Goal: Consume media (video, audio): Consume media (video, audio)

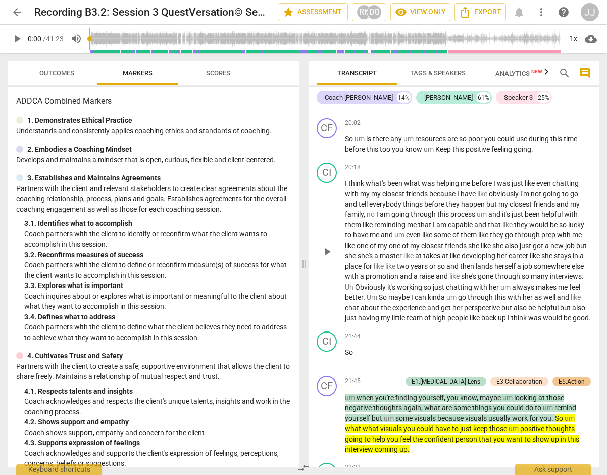
scroll to position [3585, 0]
click at [325, 257] on span "play_arrow" at bounding box center [327, 251] width 12 height 12
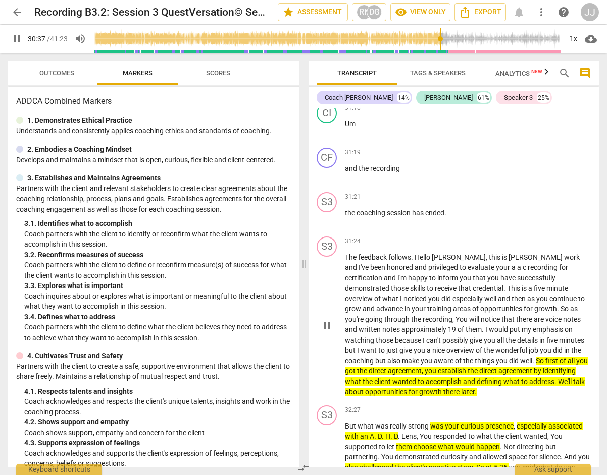
scroll to position [5727, 0]
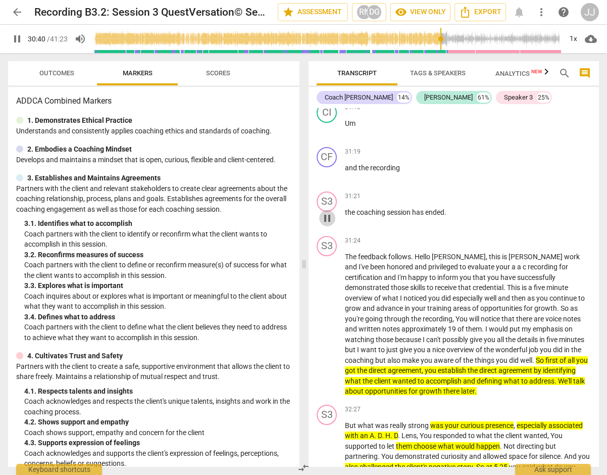
click at [329, 224] on span "pause" at bounding box center [327, 218] width 12 height 12
click at [329, 224] on span "play_arrow" at bounding box center [327, 218] width 12 height 12
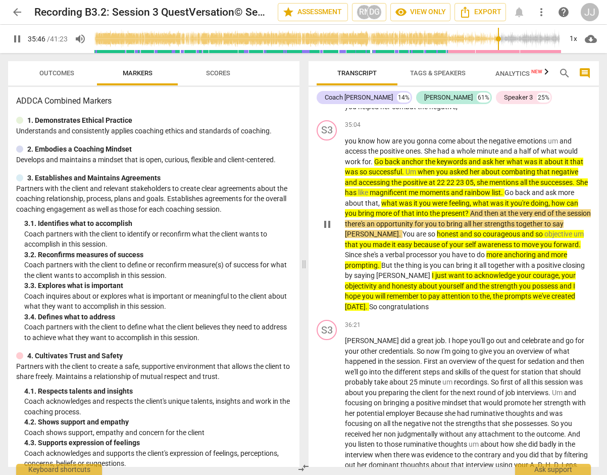
scroll to position [6390, 0]
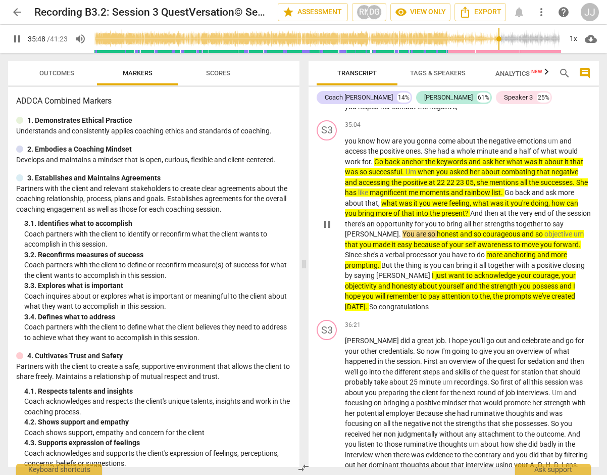
click at [323, 230] on span "pause" at bounding box center [327, 224] width 12 height 12
click at [576, 186] on span "She" at bounding box center [582, 182] width 12 height 8
click at [416, 238] on span "are" at bounding box center [422, 234] width 12 height 8
click at [415, 228] on span "opportunity" at bounding box center [395, 224] width 38 height 8
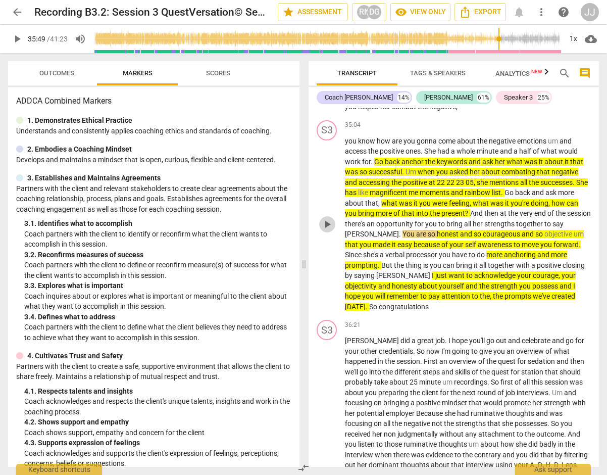
click at [327, 230] on span "play_arrow" at bounding box center [327, 224] width 12 height 12
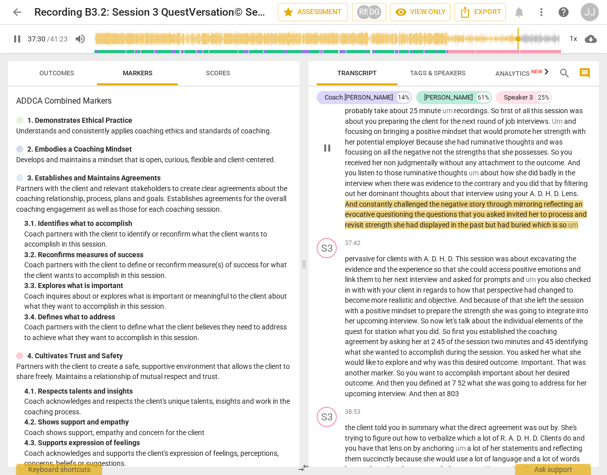
scroll to position [6662, 0]
click at [326, 154] on span "pause" at bounding box center [327, 147] width 12 height 12
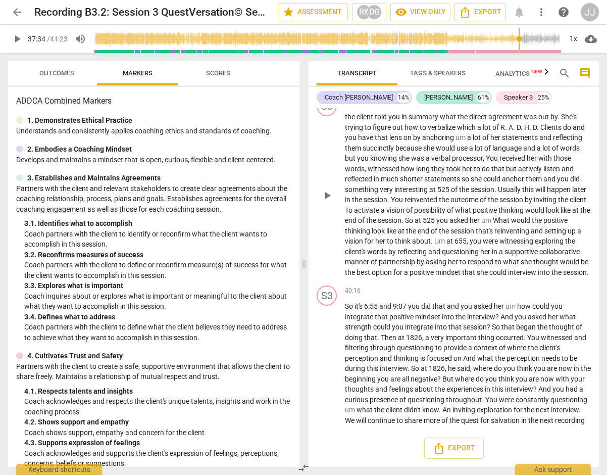
scroll to position [6654, 0]
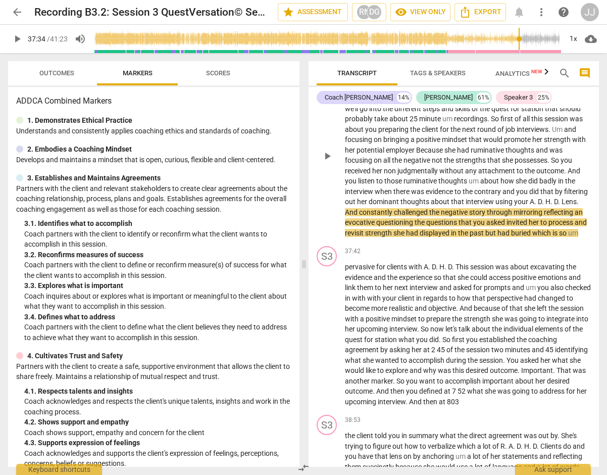
click at [326, 162] on span "play_arrow" at bounding box center [327, 156] width 12 height 12
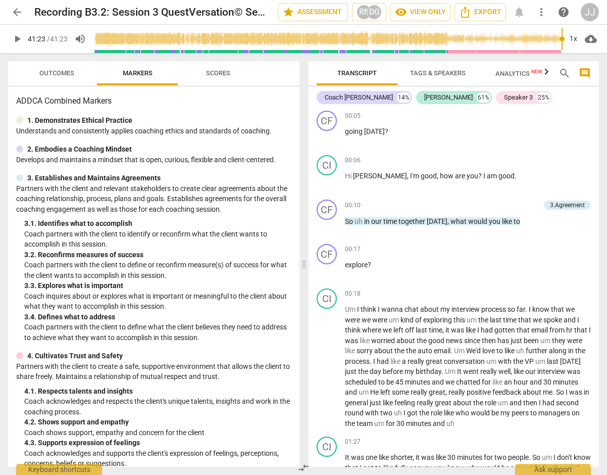
scroll to position [248, 0]
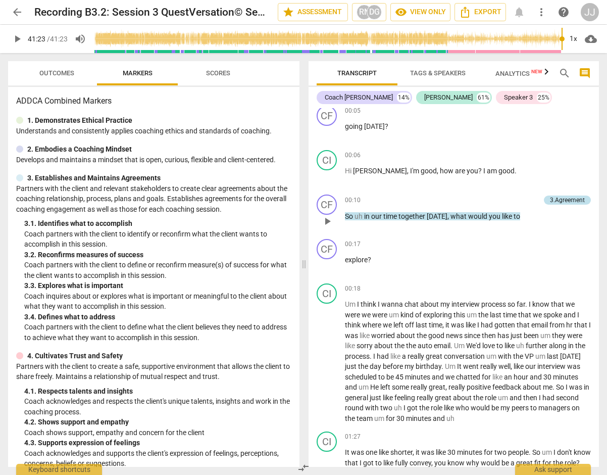
click at [560, 200] on div "3.Agreement" at bounding box center [567, 199] width 35 height 9
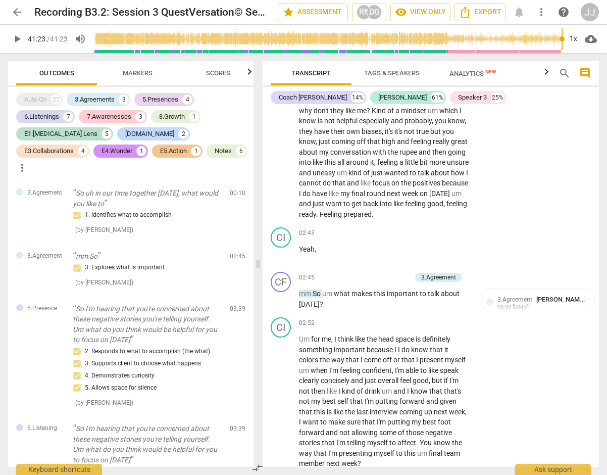
scroll to position [902, 0]
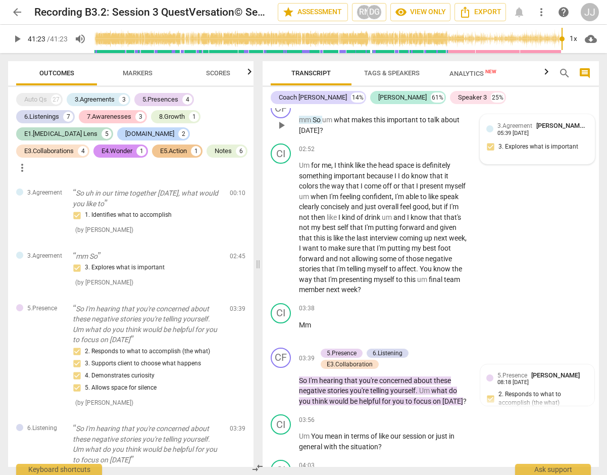
click at [525, 129] on span "3.Agreement" at bounding box center [514, 125] width 35 height 7
click at [509, 158] on div "3.Agreement [PERSON_NAME] 05:39 [DATE] 3. Explores what is important" at bounding box center [529, 139] width 102 height 37
click at [509, 137] on div "05:39 [DATE]" at bounding box center [504, 133] width 31 height 7
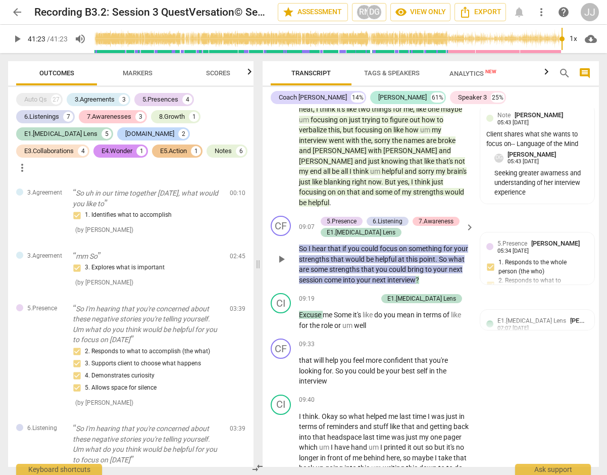
scroll to position [2303, 0]
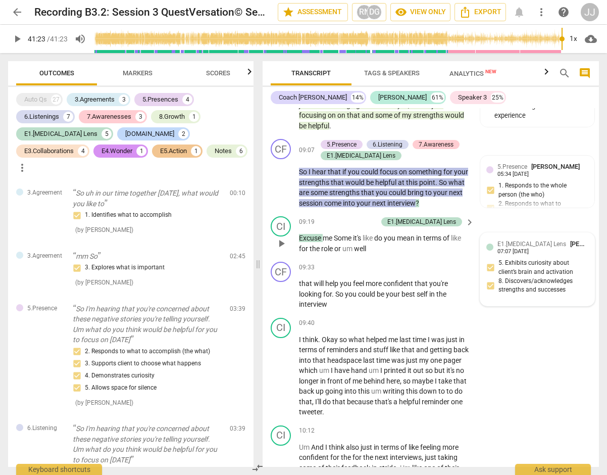
click at [489, 251] on div at bounding box center [489, 246] width 7 height 7
click at [489, 255] on div "E1.[MEDICAL_DATA] Lens [PERSON_NAME] 07:07 [DATE]" at bounding box center [529, 247] width 102 height 16
click at [516, 247] on span "E1.[MEDICAL_DATA] Lens" at bounding box center [523, 243] width 69 height 7
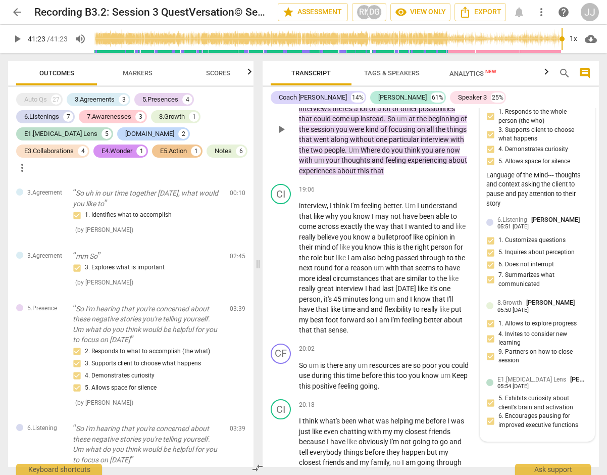
scroll to position [4255, 0]
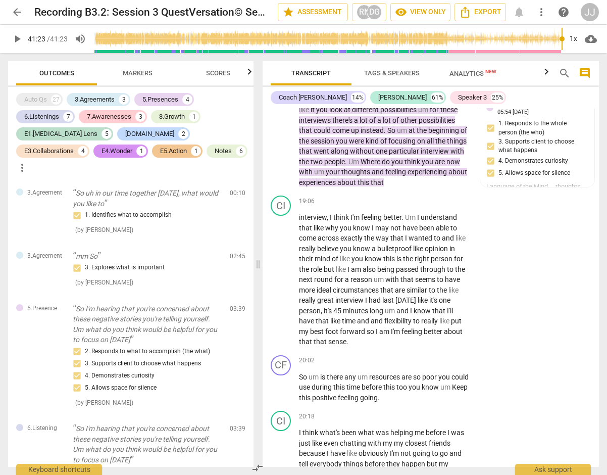
type input "2483"
